Goal: Information Seeking & Learning: Learn about a topic

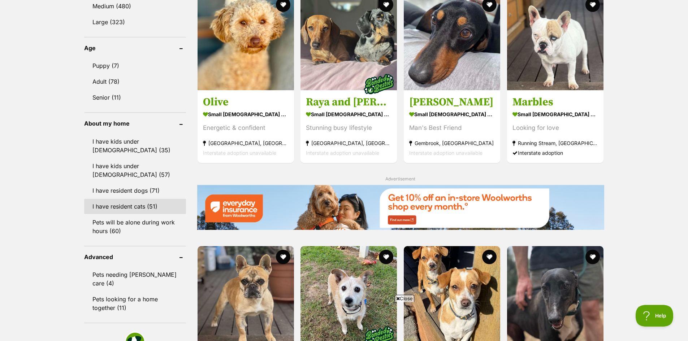
scroll to position [723, 0]
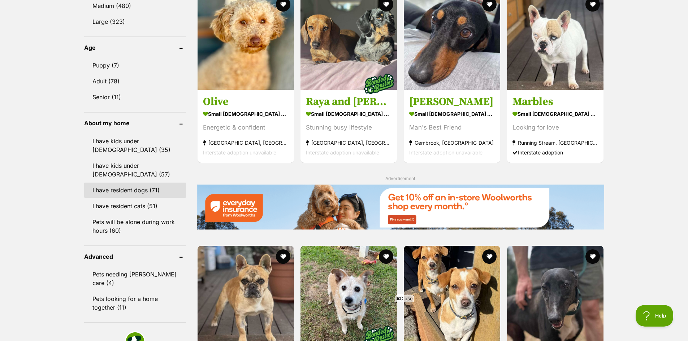
click at [142, 191] on link "I have resident dogs (71)" at bounding box center [135, 190] width 102 height 15
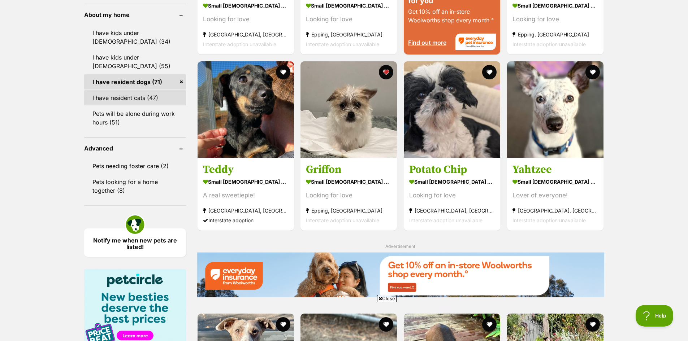
click at [154, 93] on link "I have resident cats (47)" at bounding box center [135, 97] width 102 height 15
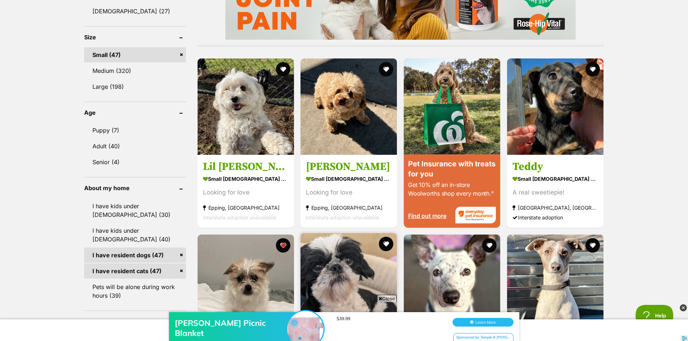
scroll to position [723, 0]
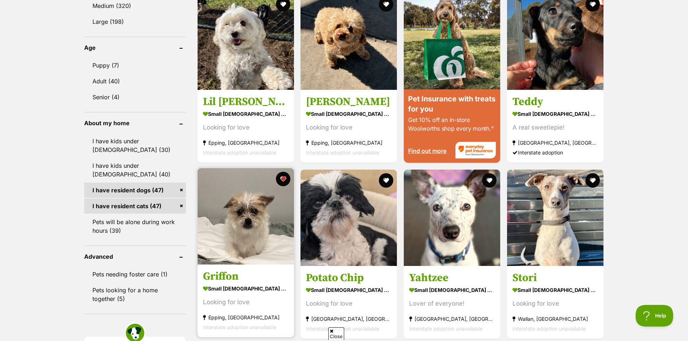
click at [253, 218] on img at bounding box center [246, 216] width 96 height 96
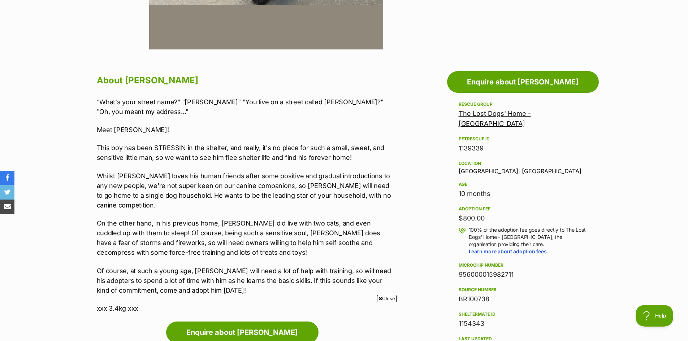
scroll to position [397, 0]
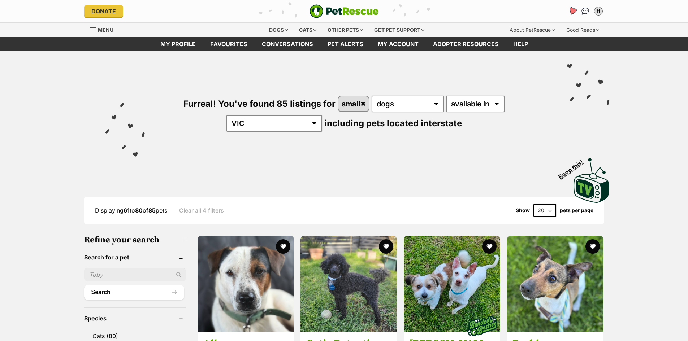
click at [574, 10] on icon "Favourites" at bounding box center [572, 11] width 9 height 8
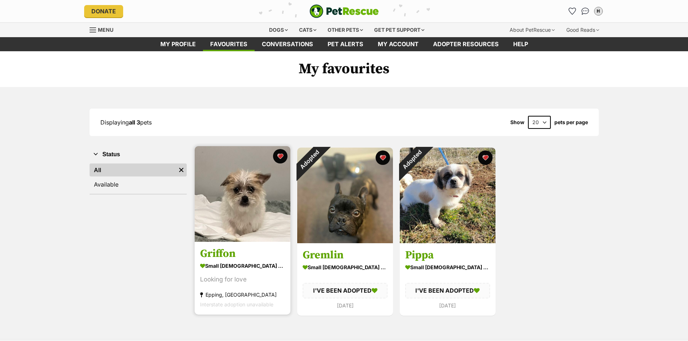
click at [249, 217] on img at bounding box center [243, 194] width 96 height 96
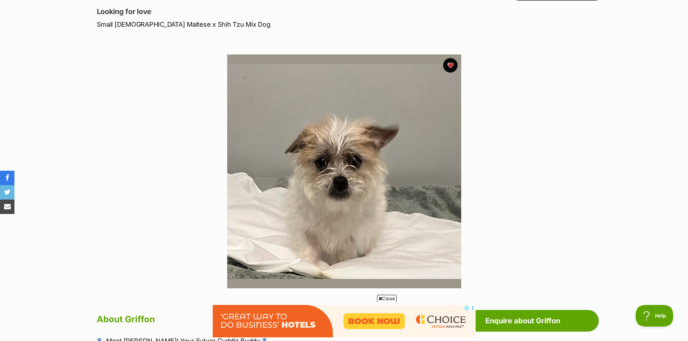
scroll to position [72, 0]
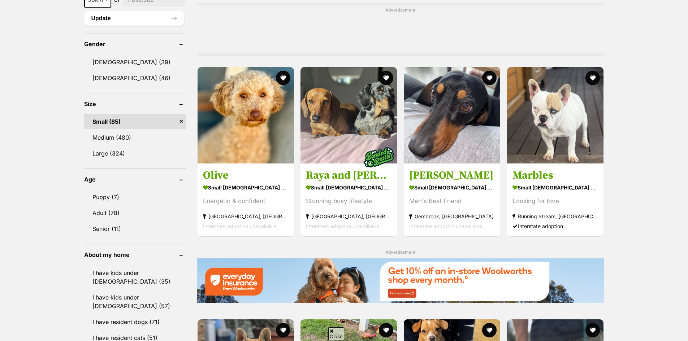
scroll to position [650, 0]
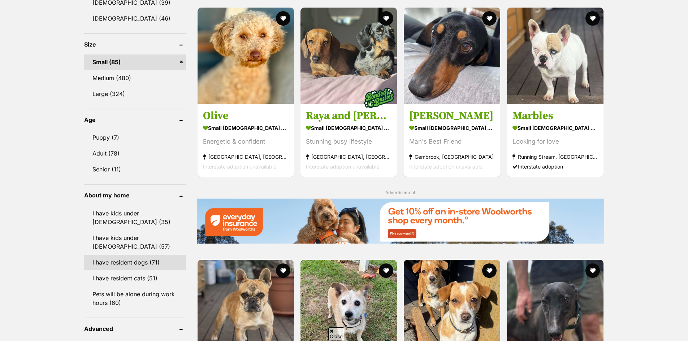
click at [146, 258] on link "I have resident dogs (71)" at bounding box center [135, 262] width 102 height 15
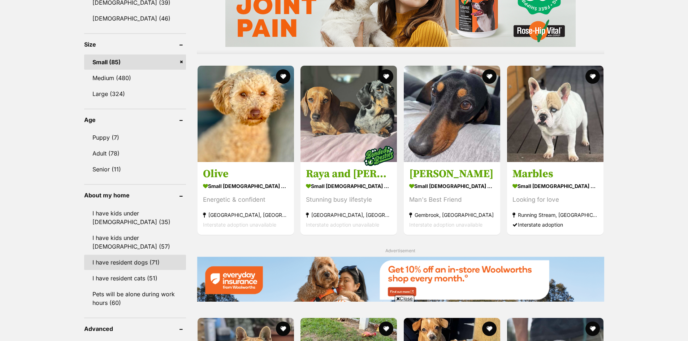
scroll to position [0, 0]
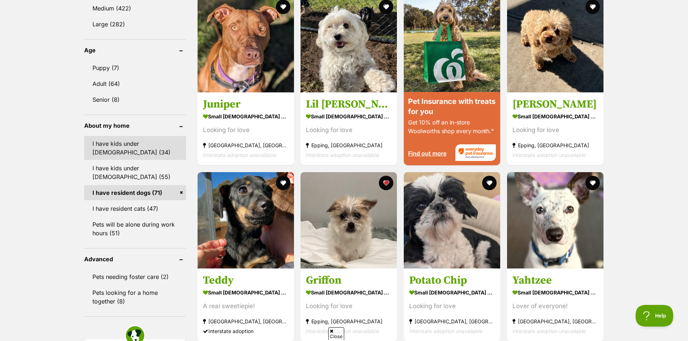
scroll to position [723, 0]
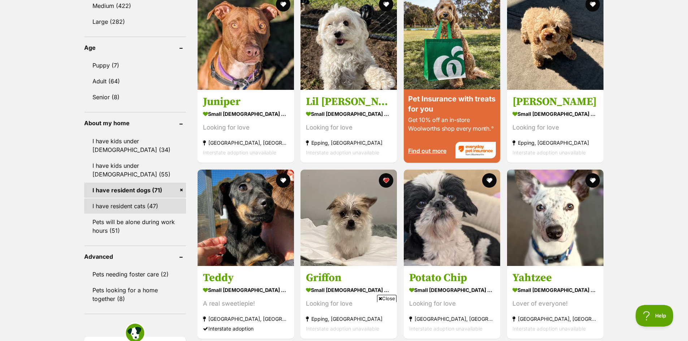
click at [170, 201] on link "I have resident cats (47)" at bounding box center [135, 206] width 102 height 15
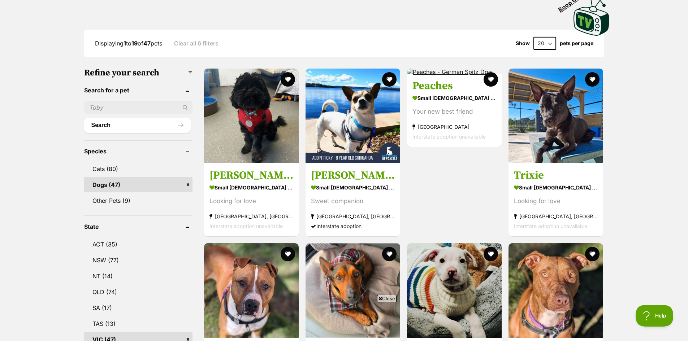
scroll to position [108, 0]
